Goal: Task Accomplishment & Management: Use online tool/utility

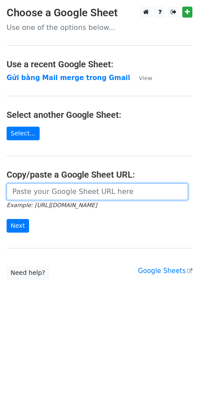
click at [56, 194] on input "url" at bounding box center [97, 192] width 181 height 17
paste input "https://docs.google.com/spreadsheets/d/1cjVd6gRPH9KNXuA38ONzmLVpR97er3TsyXYcOIG…"
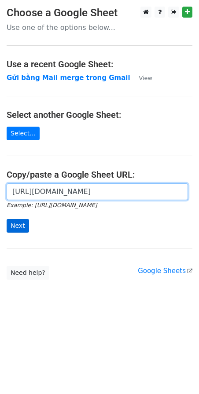
type input "https://docs.google.com/spreadsheets/d/1cjVd6gRPH9KNXuA38ONzmLVpR97er3TsyXYcOIG…"
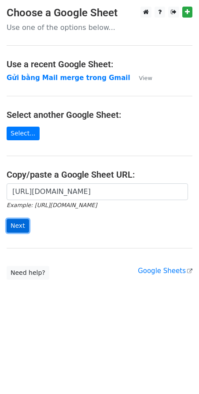
click at [18, 227] on input "Next" at bounding box center [18, 226] width 22 height 14
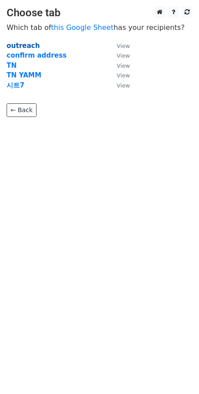
click at [17, 43] on strong "outreach" at bounding box center [23, 46] width 33 height 8
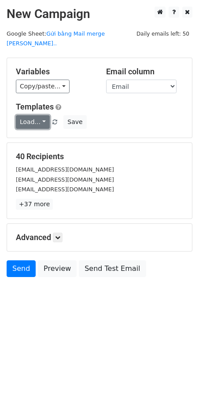
click at [36, 115] on link "Load..." at bounding box center [33, 122] width 34 height 14
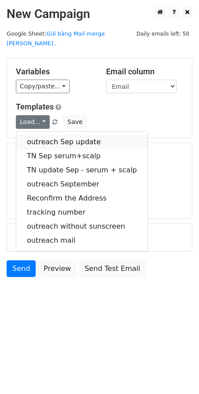
click at [43, 135] on link "outreach Sep update" at bounding box center [81, 142] width 131 height 14
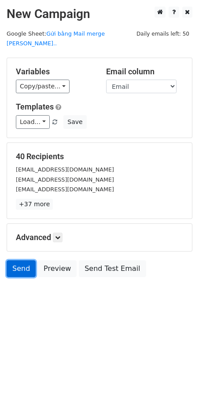
click at [18, 261] on link "Send" at bounding box center [21, 269] width 29 height 17
